Goal: Task Accomplishment & Management: Manage account settings

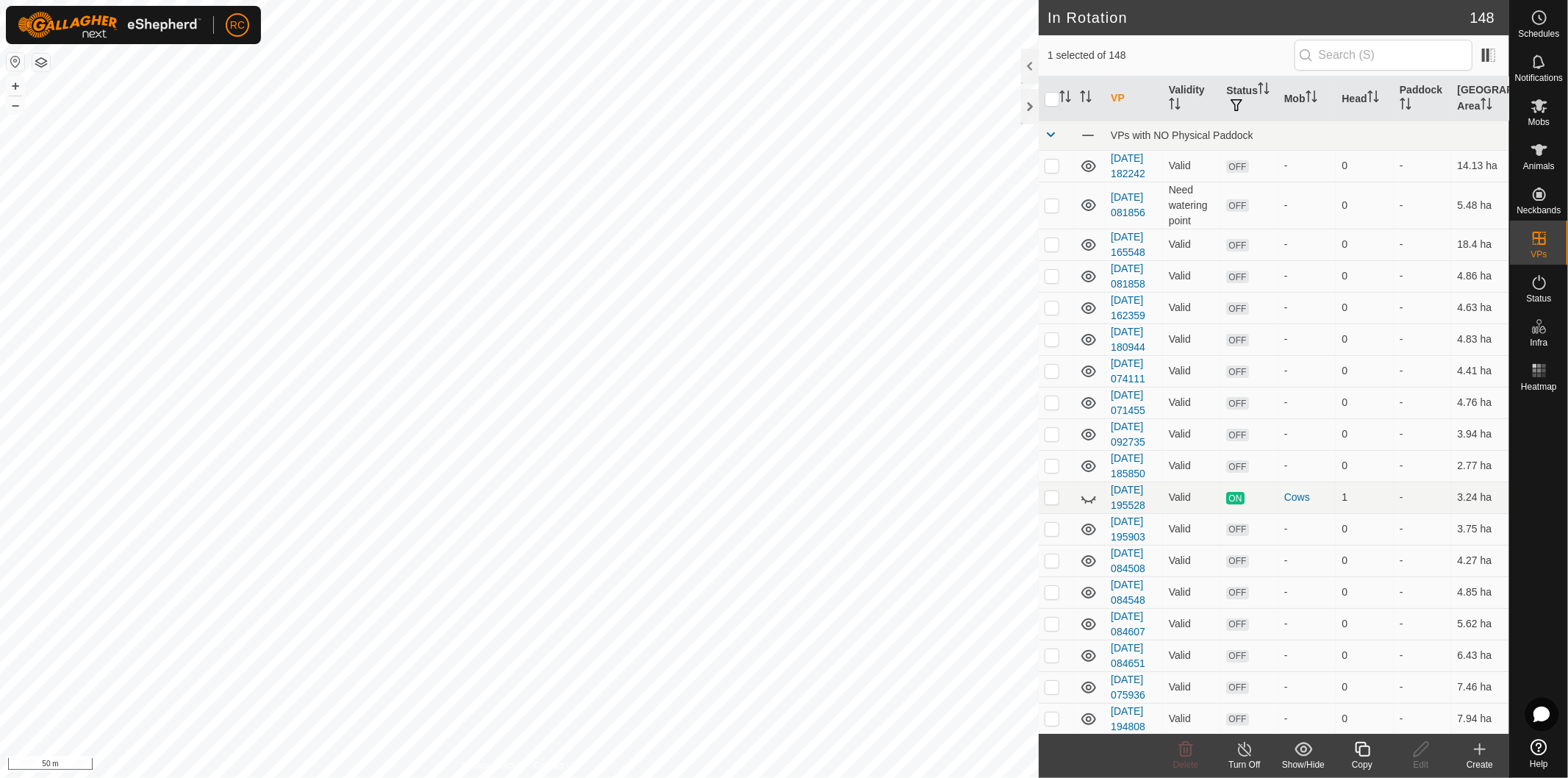
click at [1379, 752] on copy-svg-icon at bounding box center [1362, 749] width 59 height 18
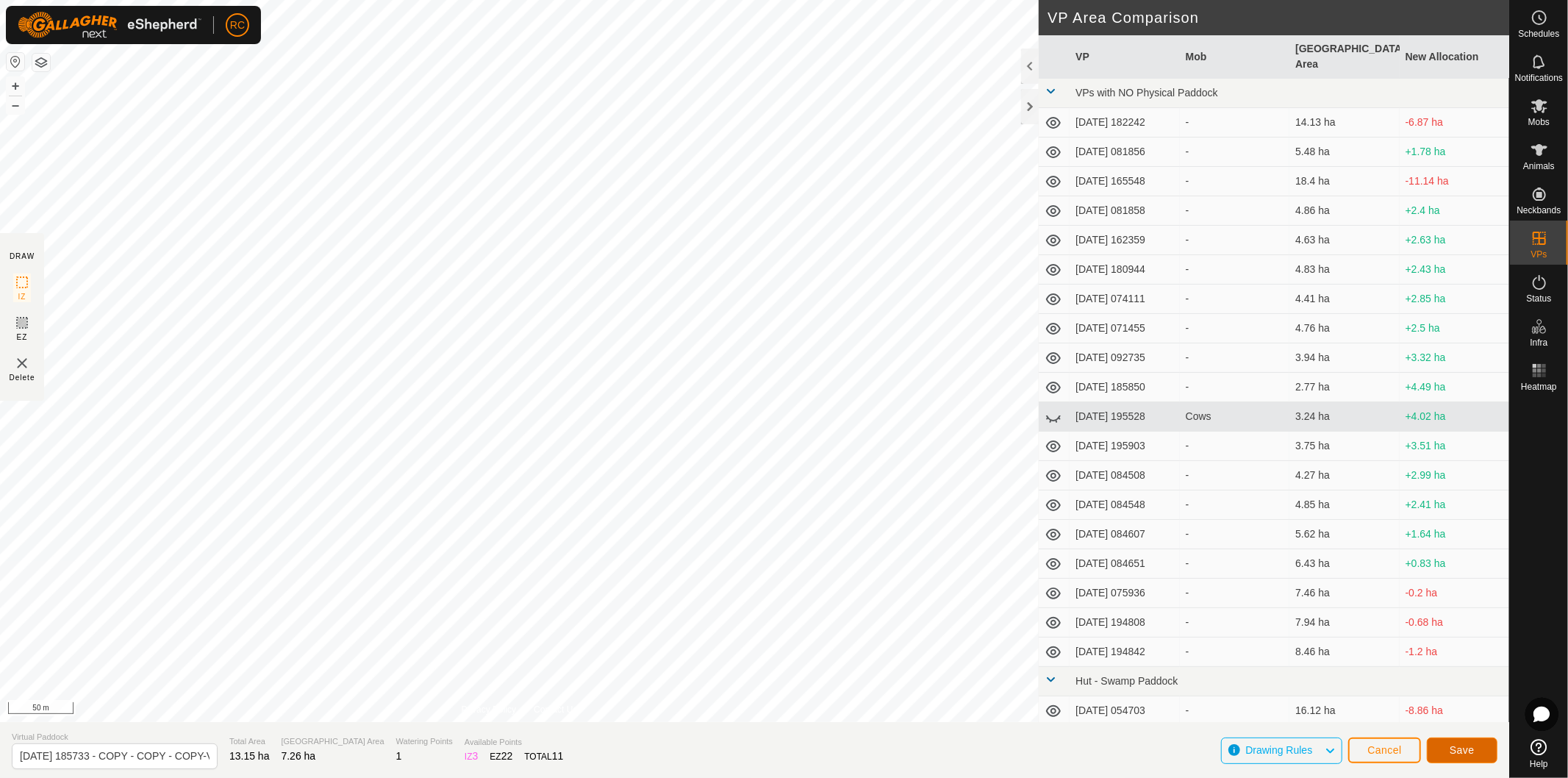
click at [1483, 753] on button "Save" at bounding box center [1461, 750] width 70 height 26
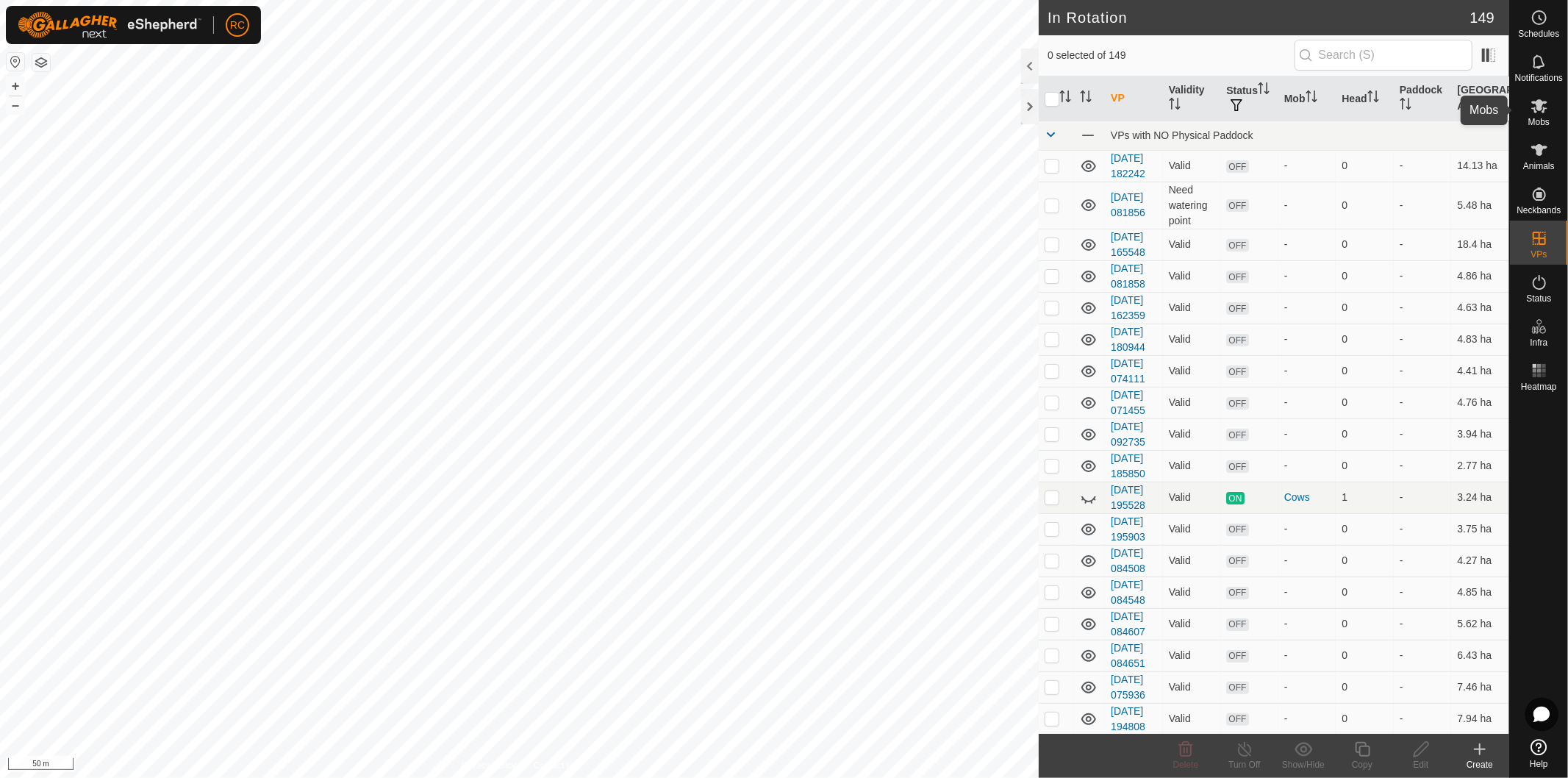
click at [1538, 108] on icon at bounding box center [1539, 106] width 16 height 14
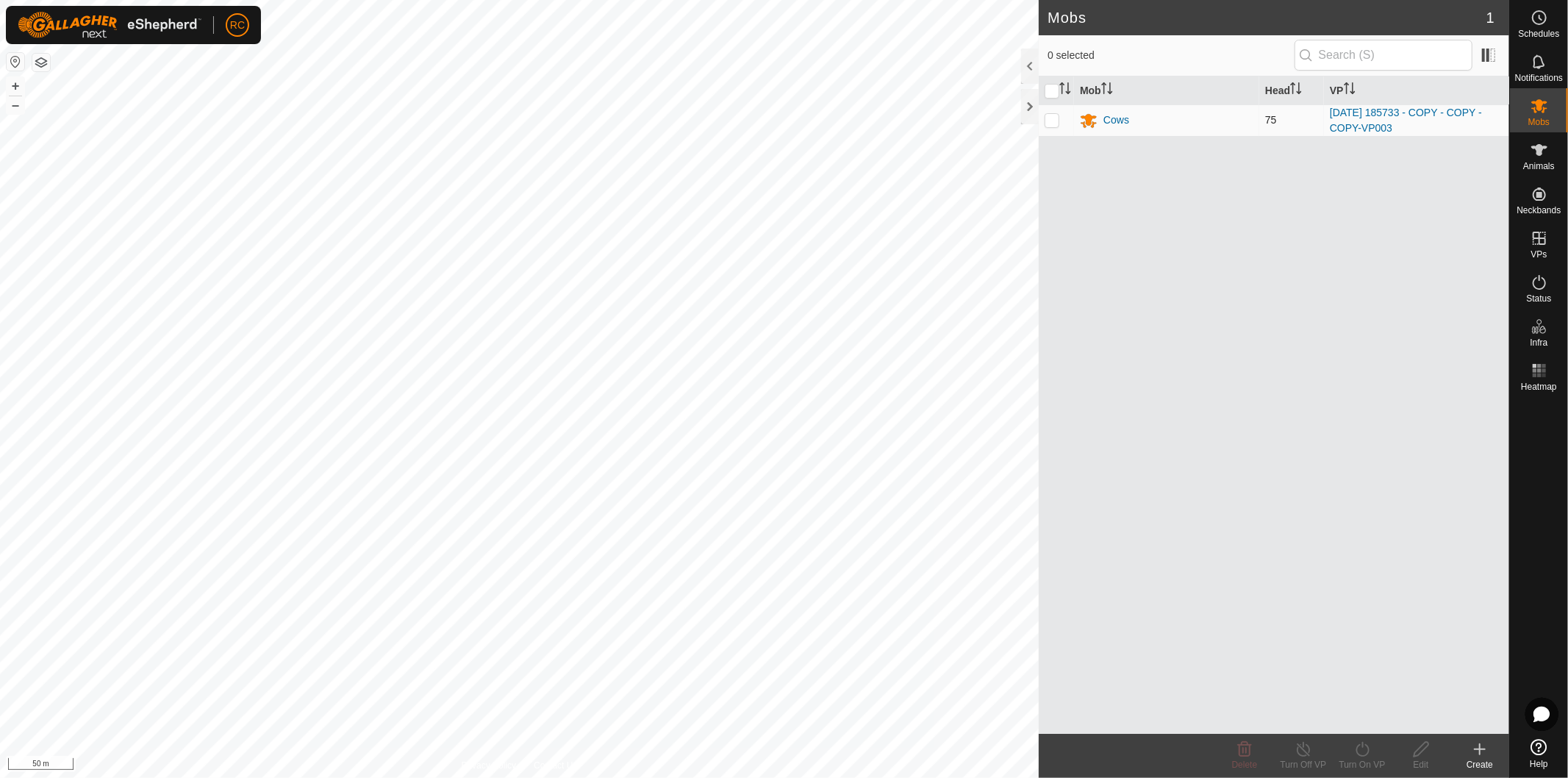
click at [1055, 120] on p-checkbox at bounding box center [1052, 119] width 15 height 12
checkbox input "true"
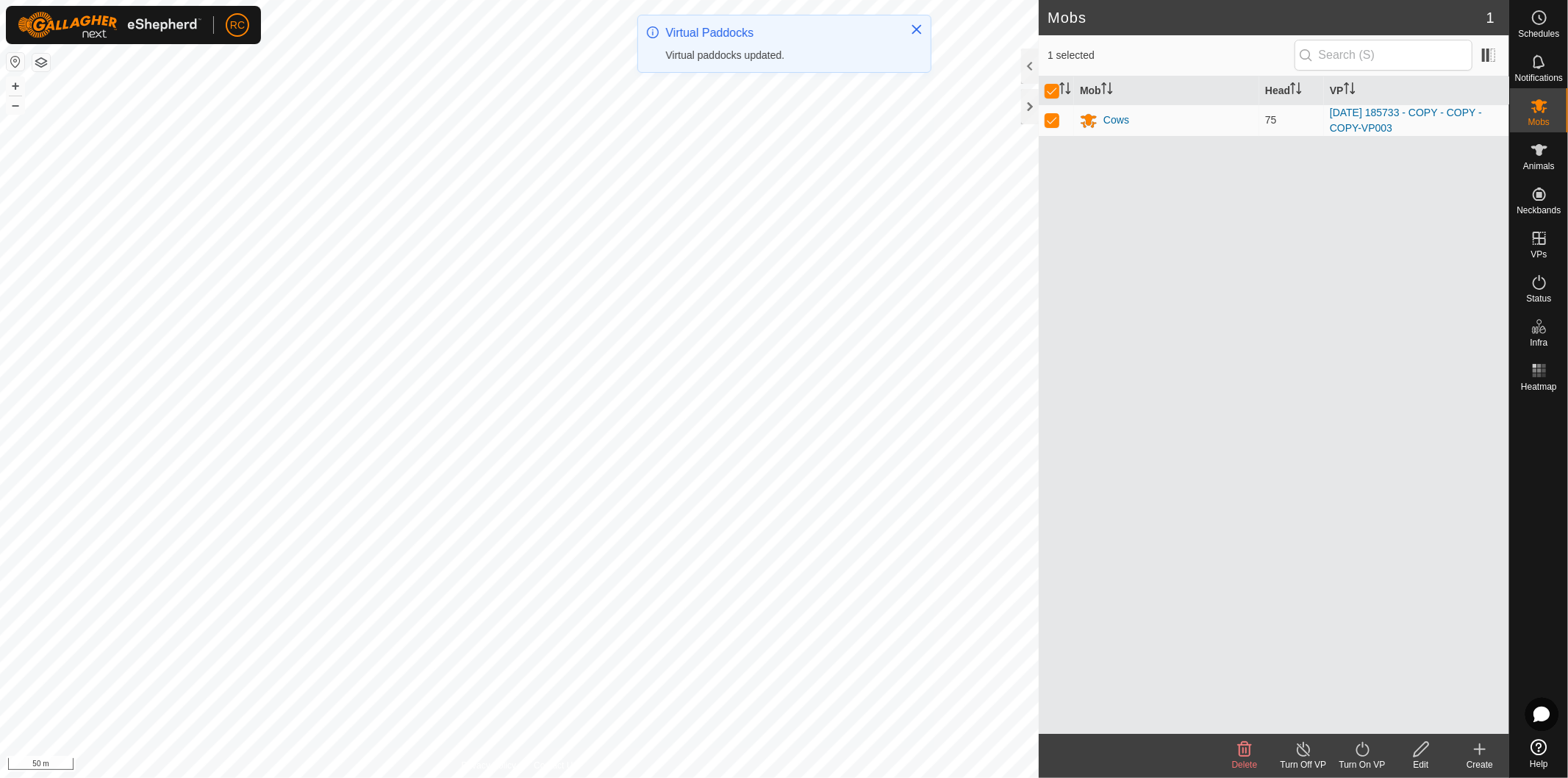
click at [1358, 757] on icon at bounding box center [1362, 749] width 19 height 18
click at [1372, 682] on link "Later" at bounding box center [1406, 687] width 145 height 29
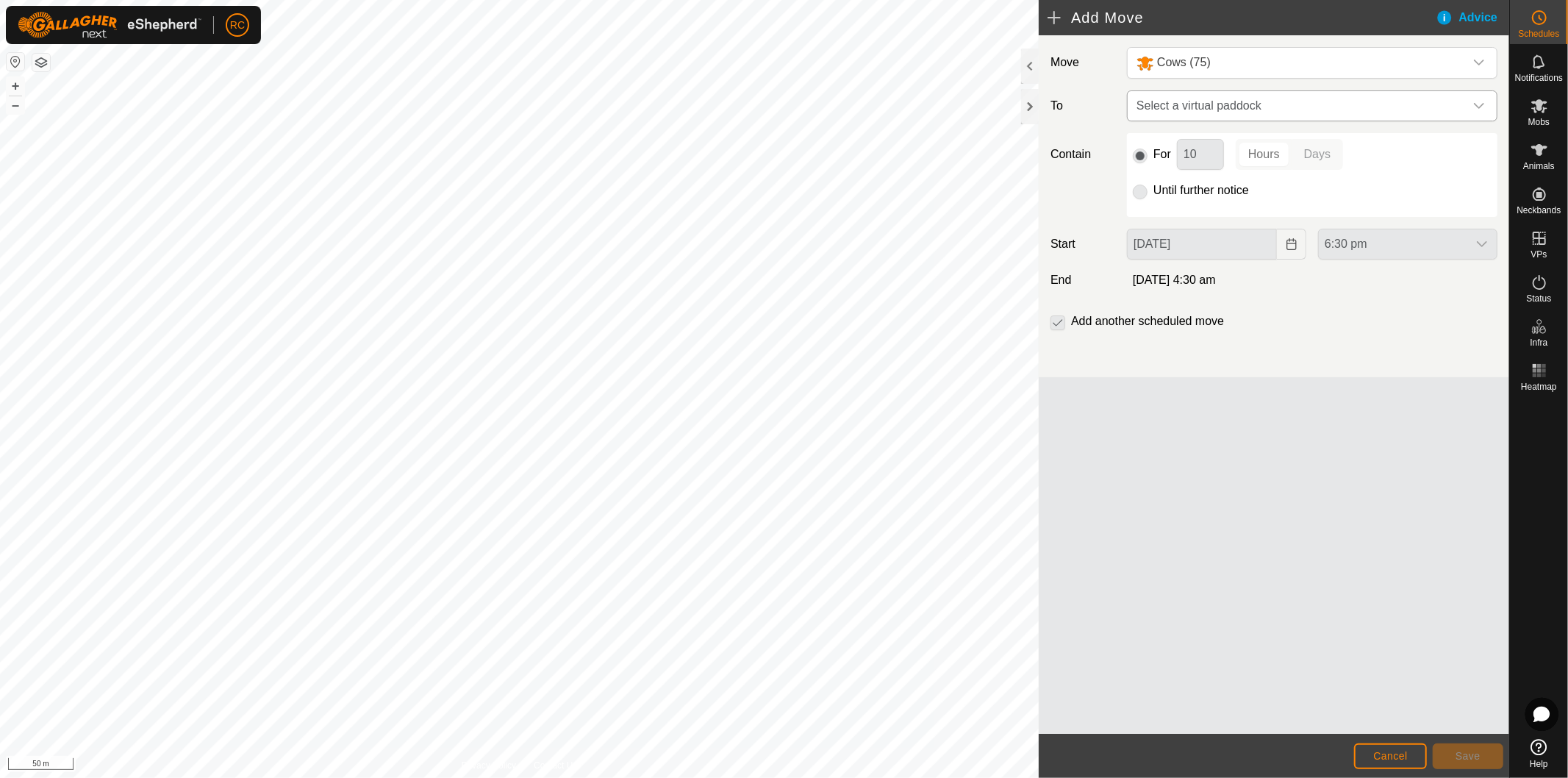
click at [1240, 97] on span "Select a virtual paddock" at bounding box center [1297, 106] width 334 height 29
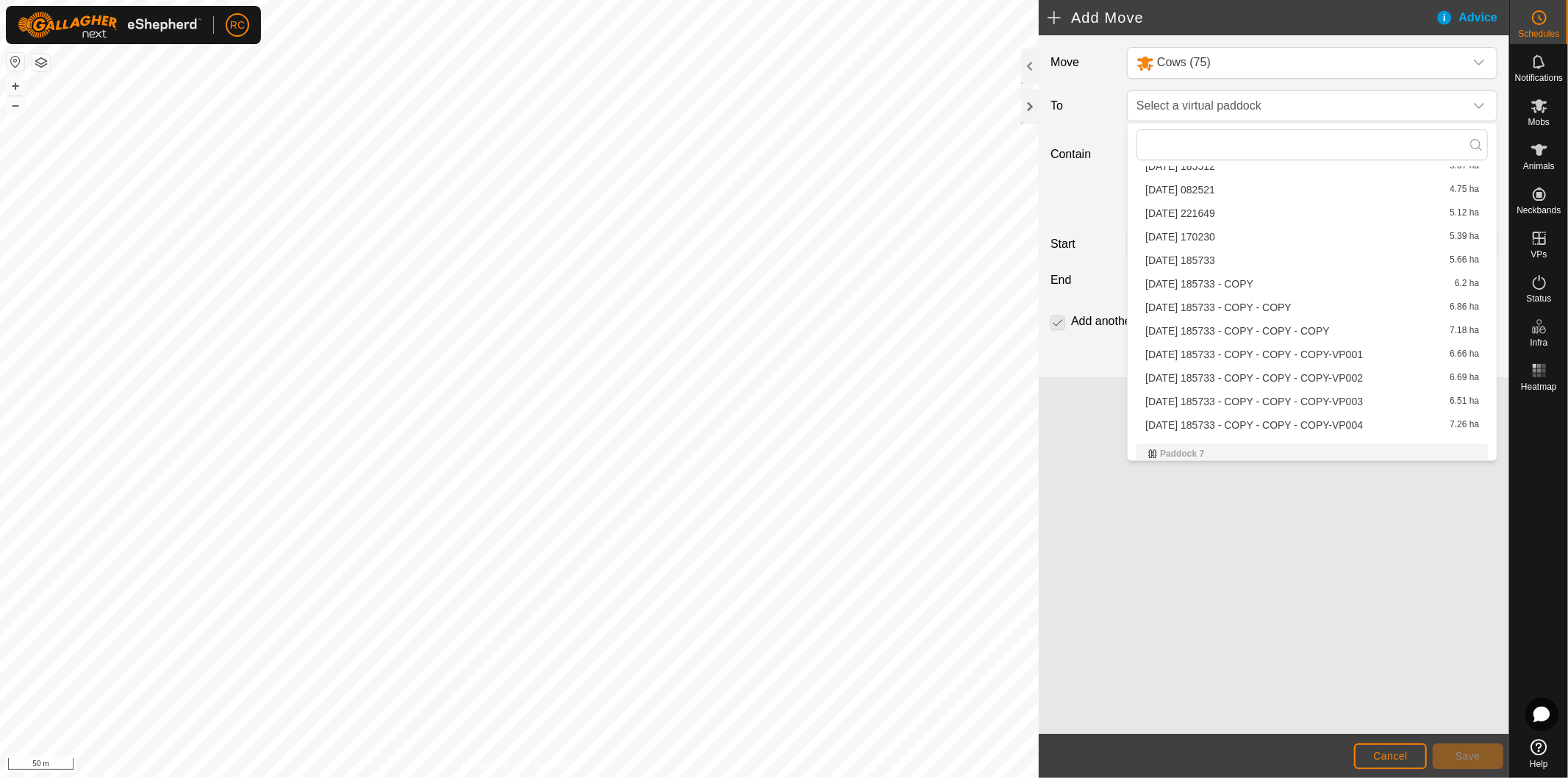
scroll to position [2532, 0]
click at [1280, 409] on li "[DATE] 185733 - COPY - COPY - COPY-VP004 7.26 ha" at bounding box center [1312, 415] width 351 height 22
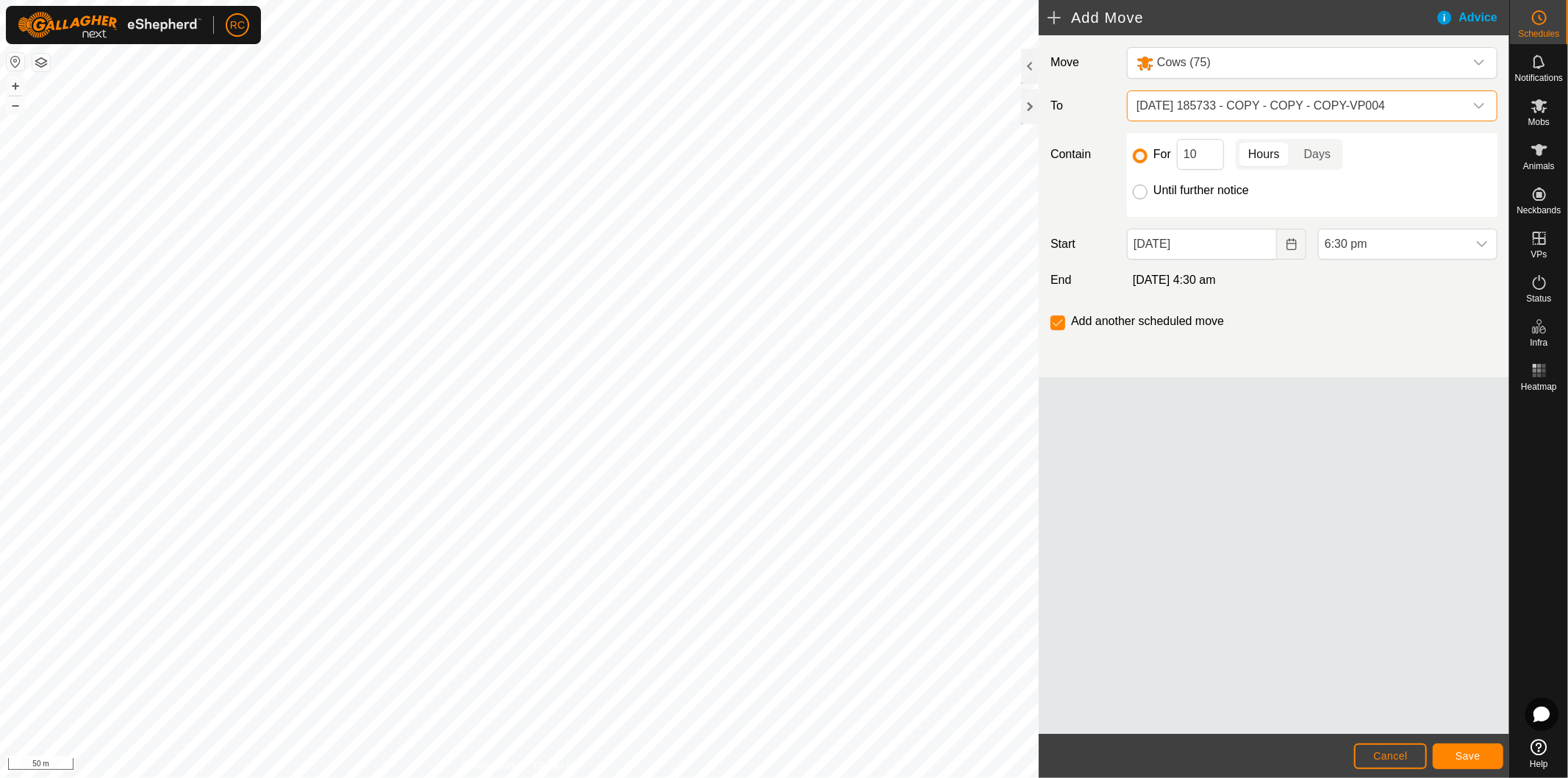
click at [1144, 191] on input "Until further notice" at bounding box center [1140, 192] width 15 height 15
radio input "true"
checkbox input "false"
click at [1214, 251] on input "[DATE]" at bounding box center [1202, 244] width 150 height 31
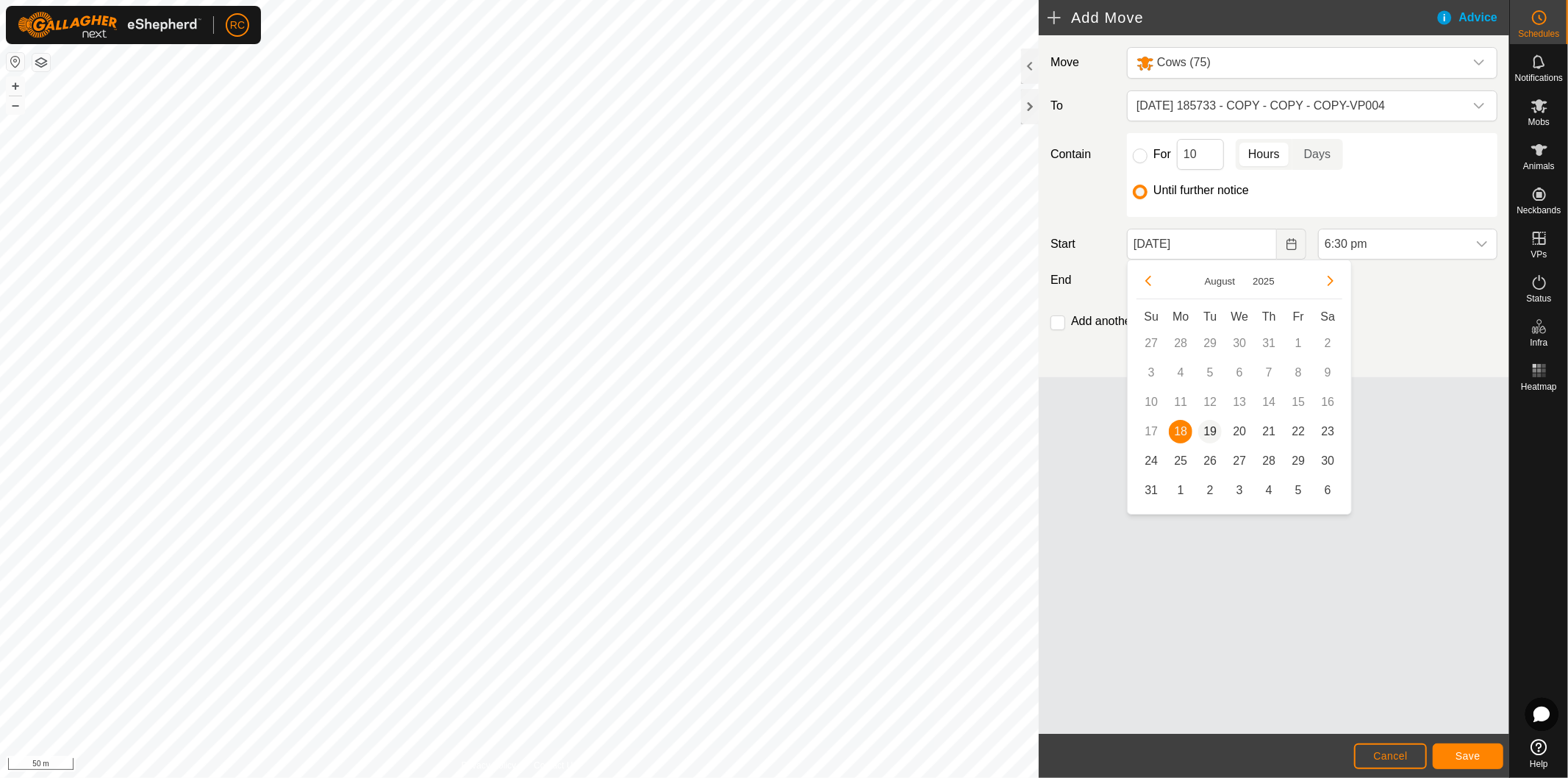
click at [1215, 425] on span "19" at bounding box center [1210, 432] width 23 height 23
type input "[DATE]"
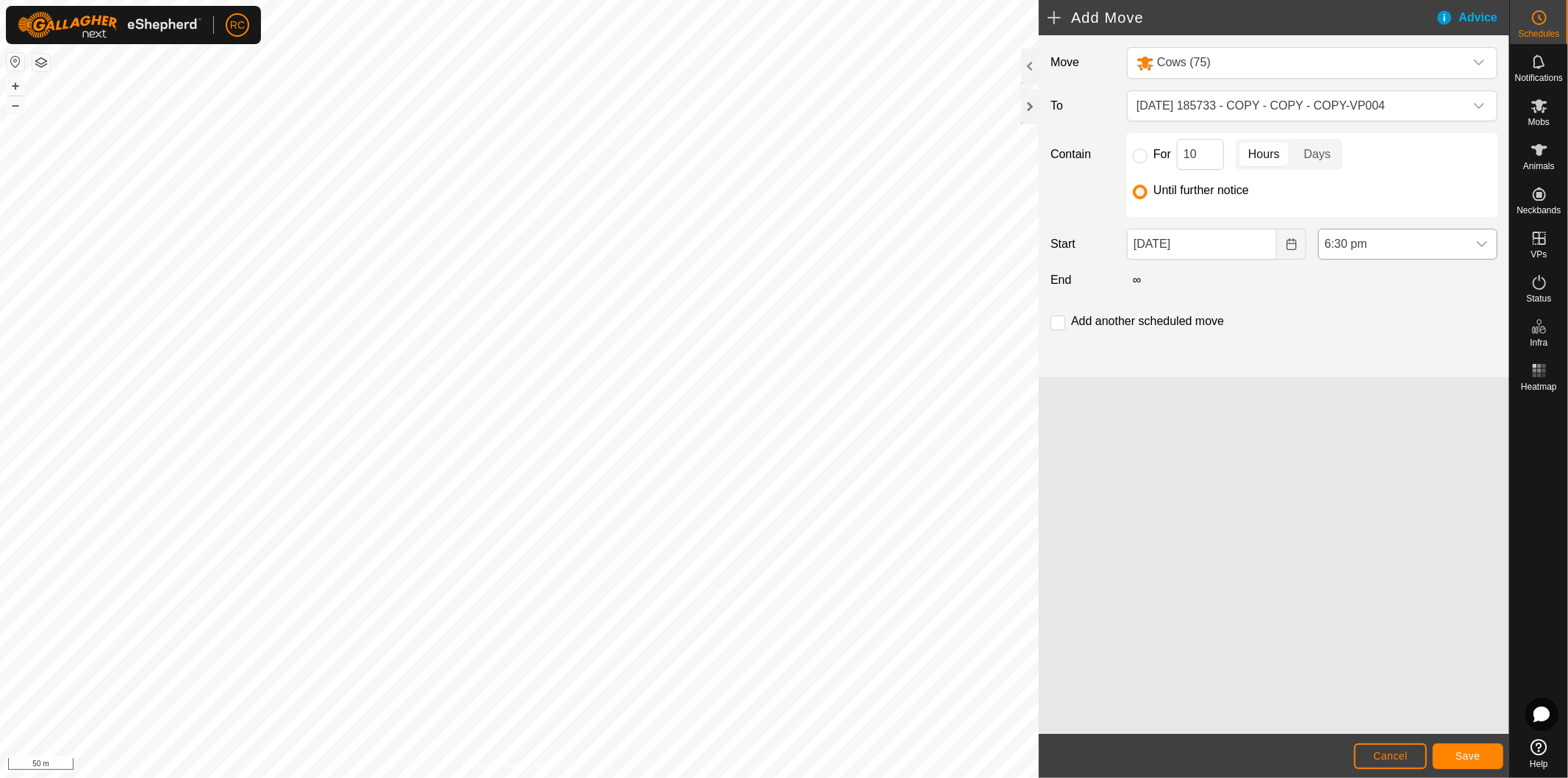
click at [1446, 252] on span "6:30 pm" at bounding box center [1393, 244] width 148 height 29
click at [1354, 315] on li "4:00 am" at bounding box center [1408, 322] width 178 height 29
click at [1479, 749] on button "Save" at bounding box center [1467, 756] width 70 height 26
